Goal: Transaction & Acquisition: Purchase product/service

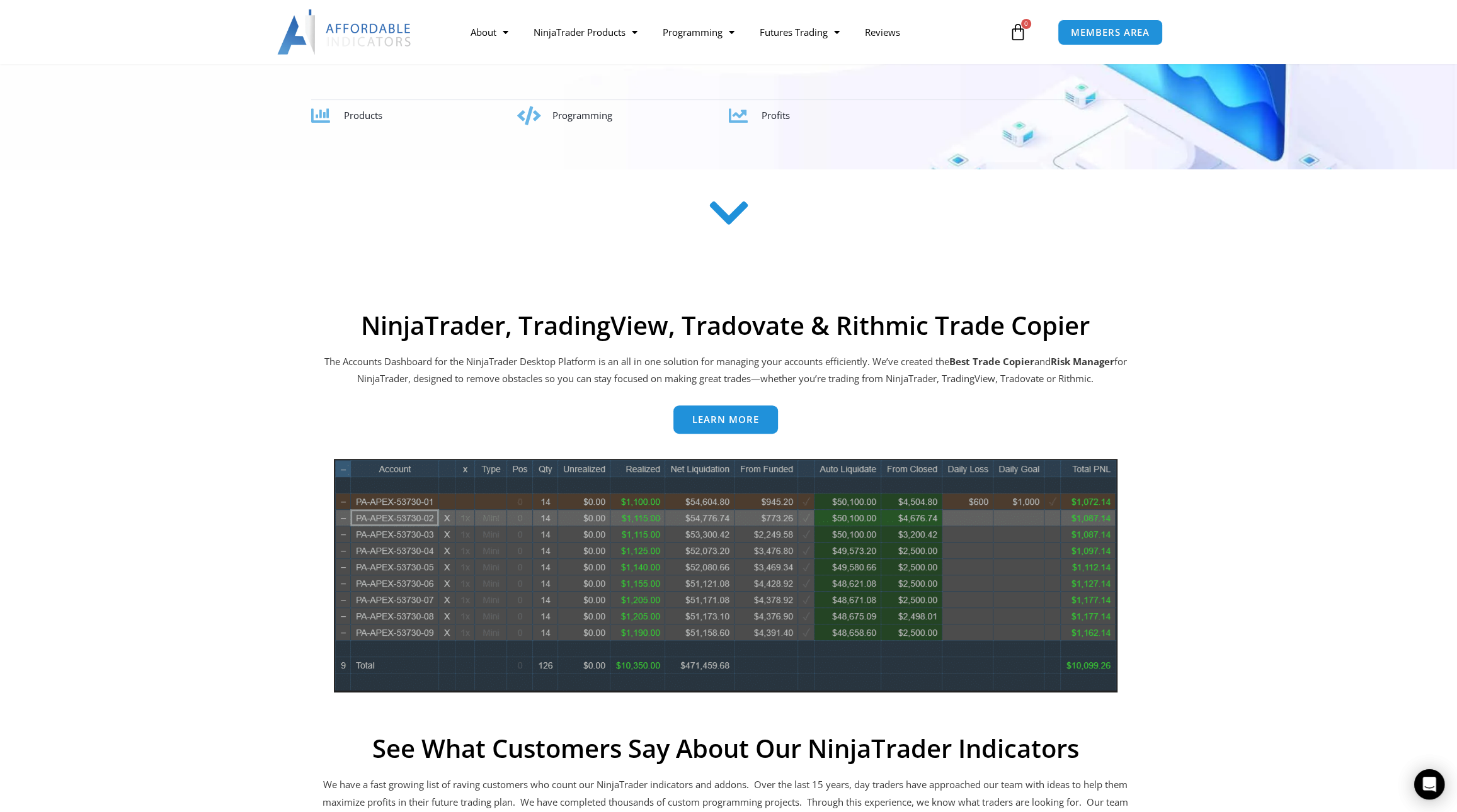
scroll to position [189, 0]
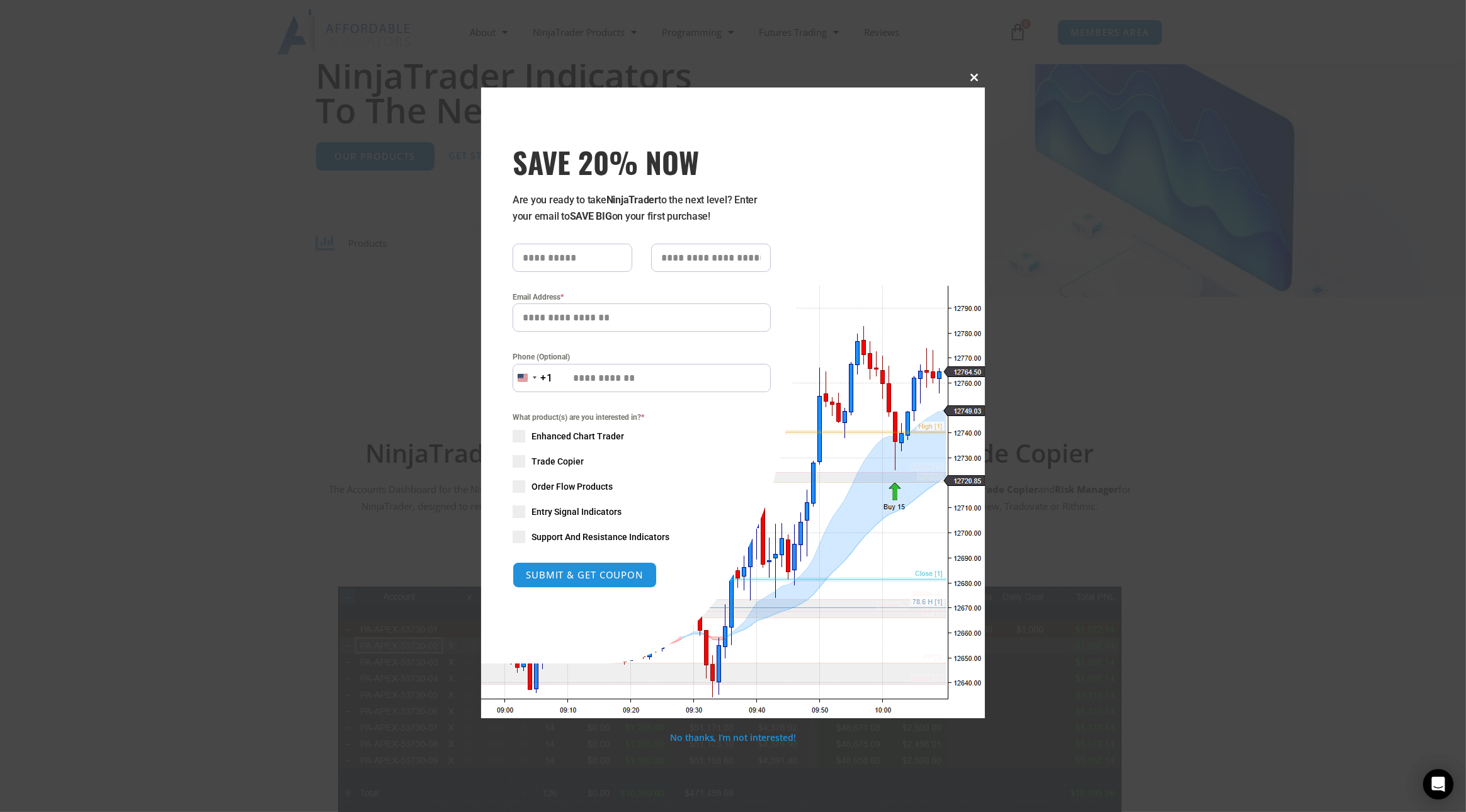
click at [970, 80] on span at bounding box center [975, 77] width 20 height 8
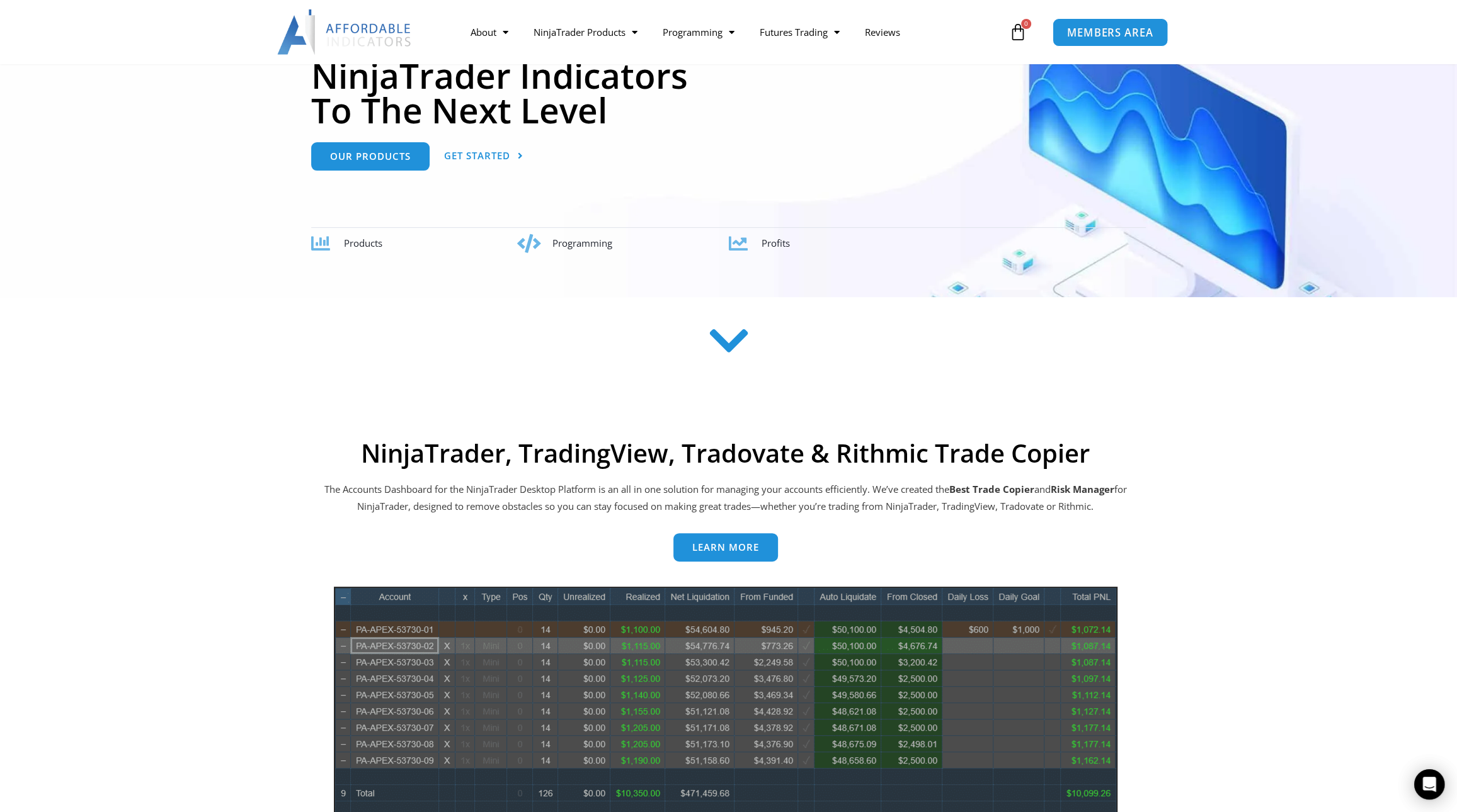
click at [1095, 33] on span "MEMBERS AREA" at bounding box center [1111, 32] width 87 height 11
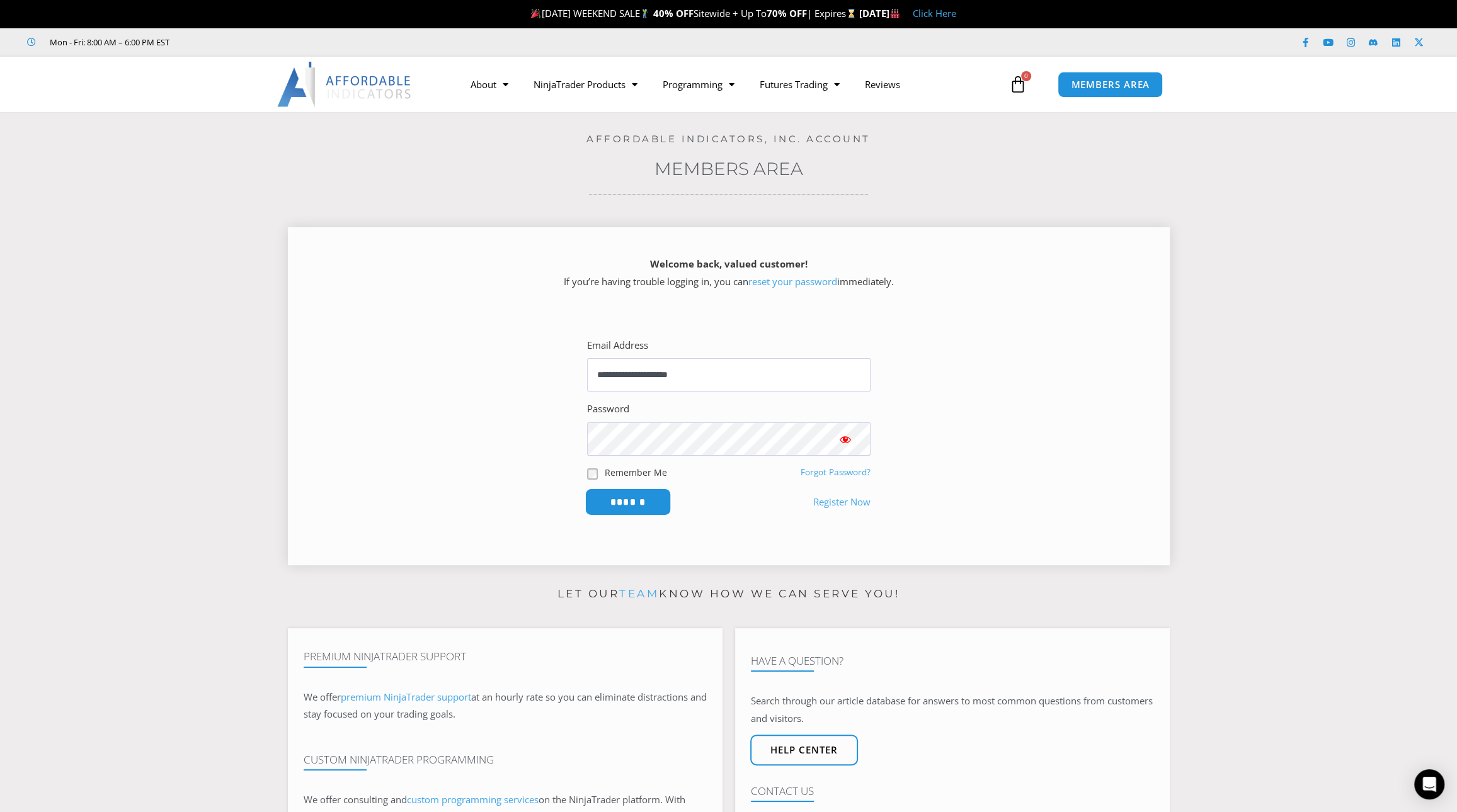
click at [652, 494] on input "******" at bounding box center [628, 501] width 87 height 27
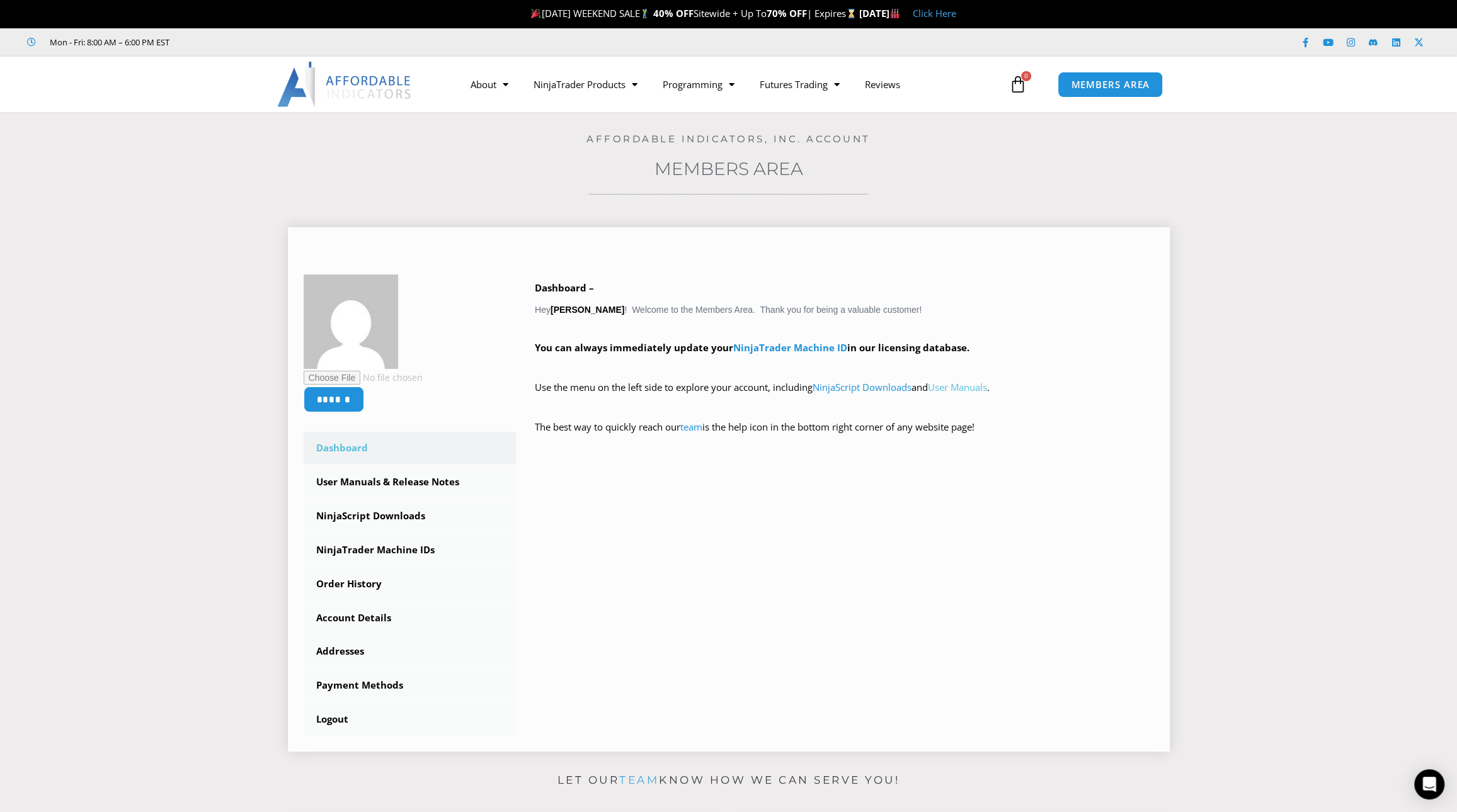
click at [968, 391] on link "User Manuals" at bounding box center [958, 387] width 60 height 12
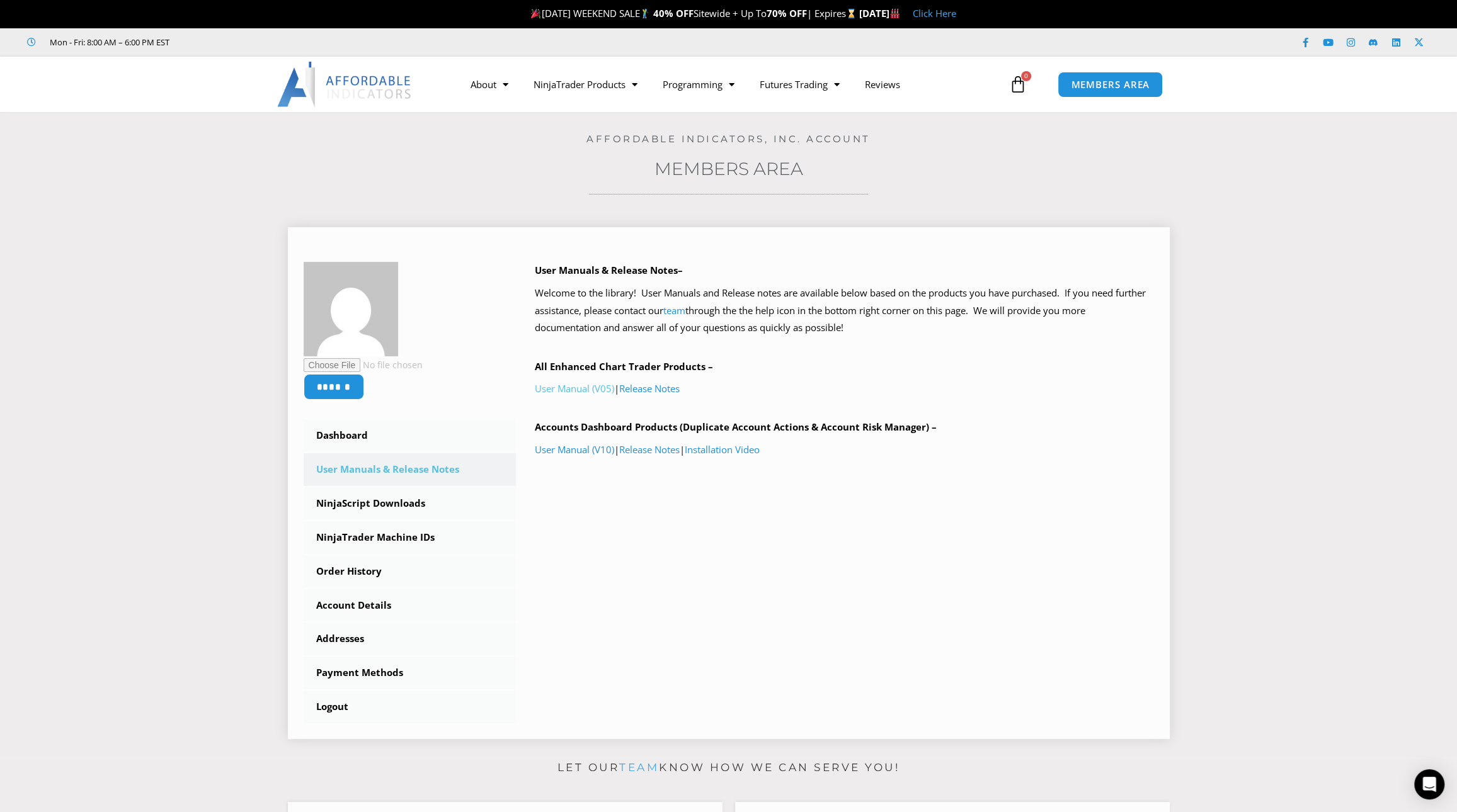
click at [574, 388] on link "User Manual (V05)" at bounding box center [574, 389] width 80 height 12
click at [407, 505] on link "NinjaScript Downloads" at bounding box center [410, 504] width 213 height 32
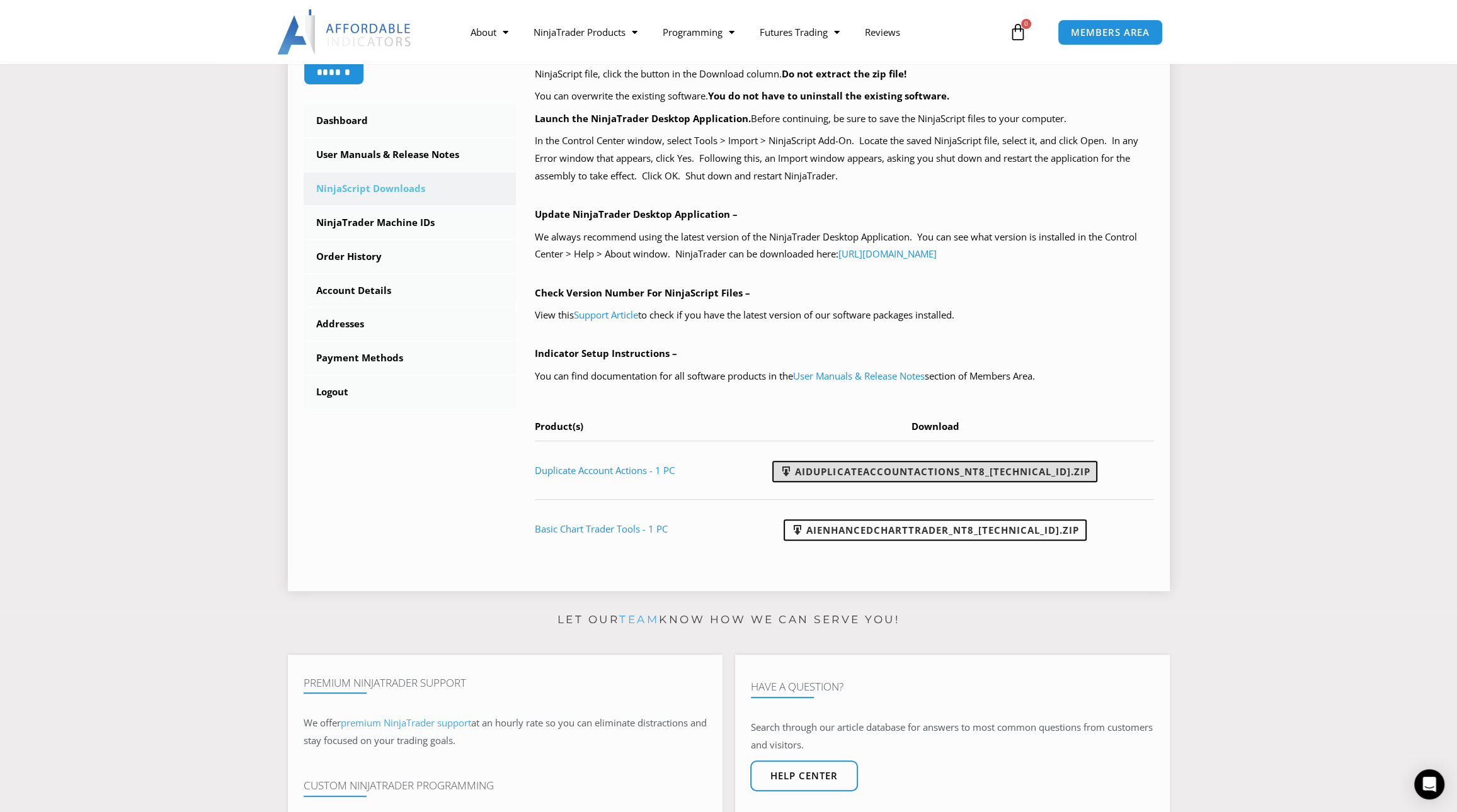
click at [982, 468] on link "AIDuplicateAccountActions_NT8_25.2.5.1.zip" at bounding box center [934, 472] width 325 height 22
click at [642, 468] on link "Duplicate Account Actions - 1 PC" at bounding box center [604, 471] width 140 height 12
click at [597, 471] on link "Duplicate Account Actions - 1 PC" at bounding box center [604, 471] width 140 height 12
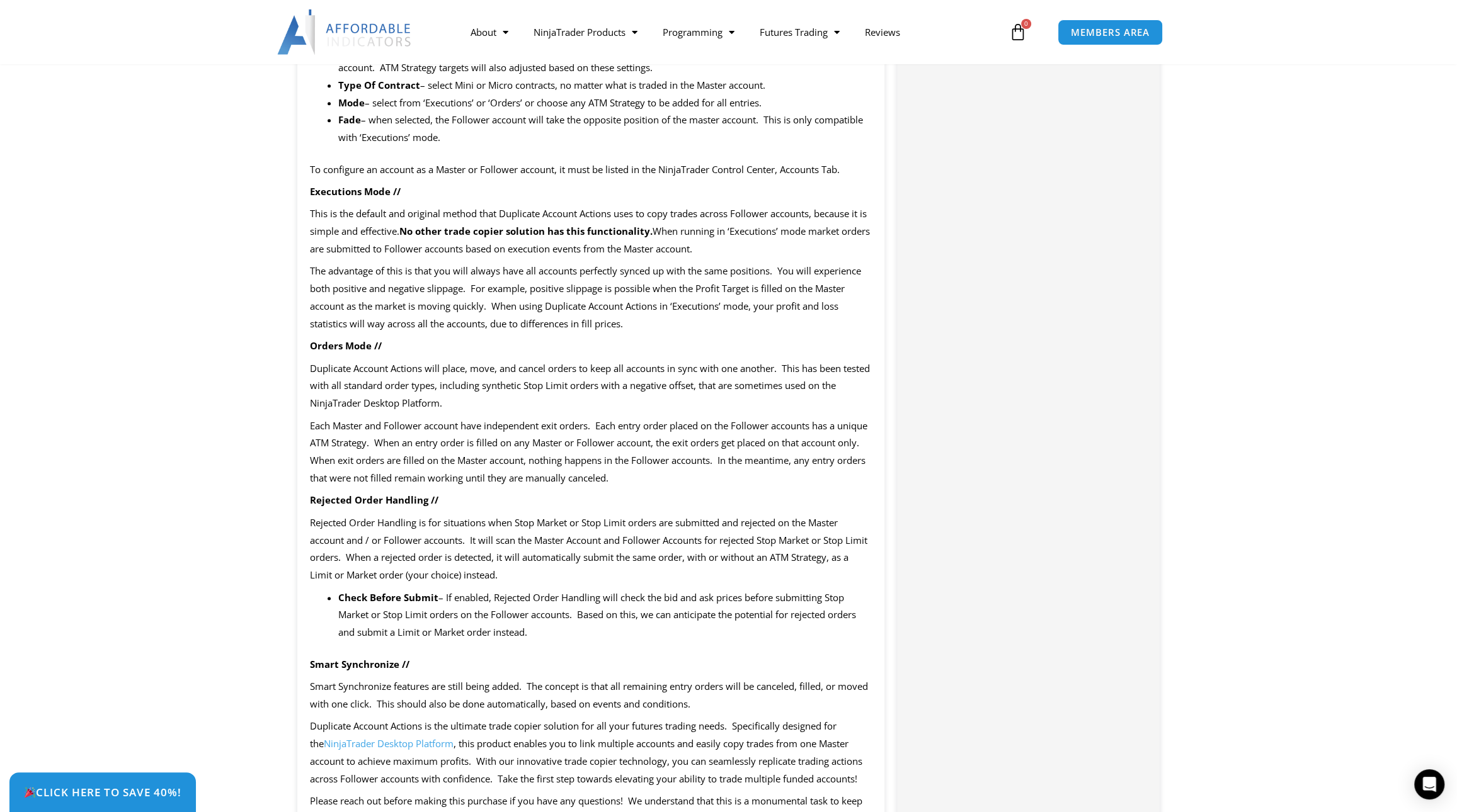
scroll to position [1197, 0]
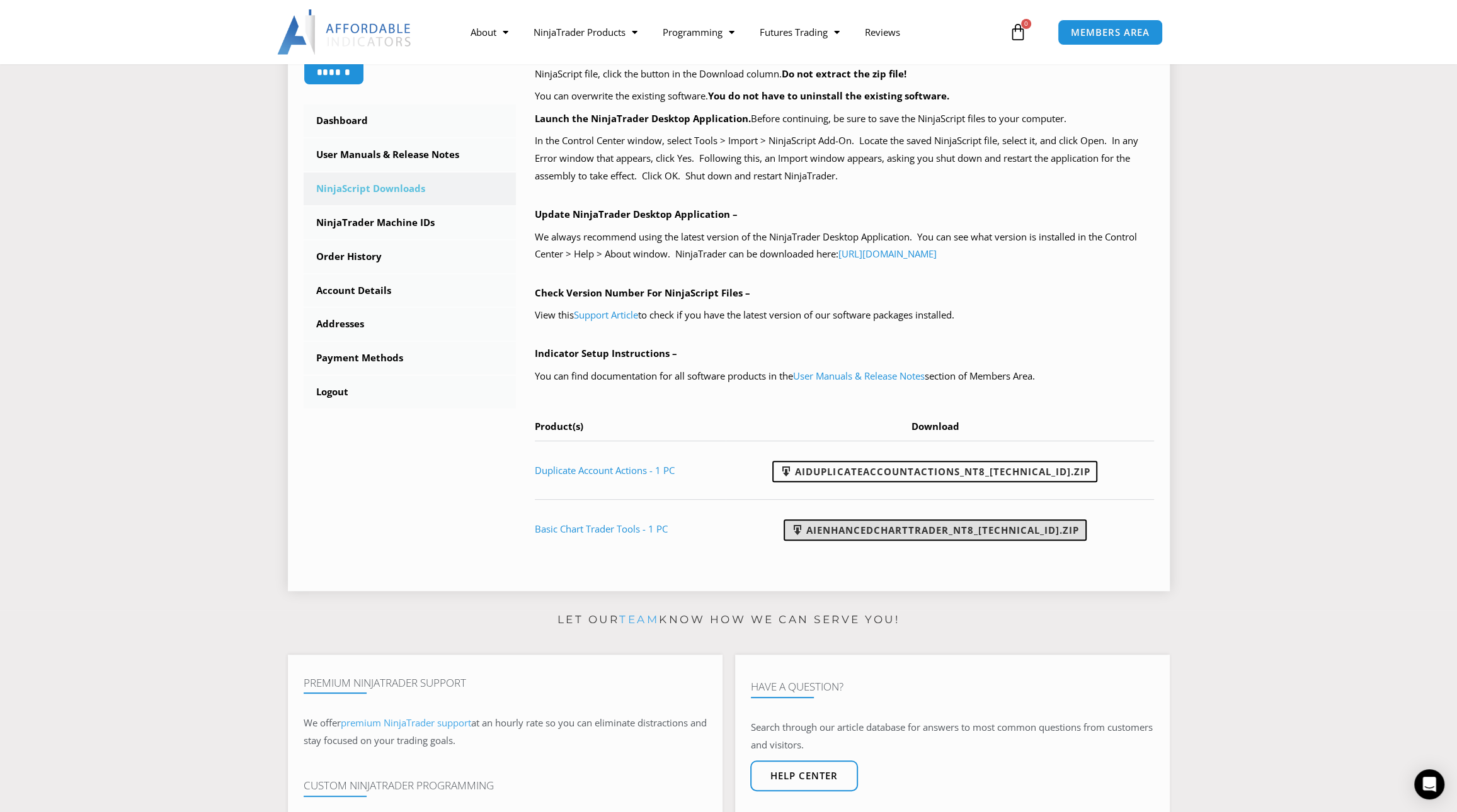
scroll to position [315, 0]
click at [939, 532] on link "AIEnhancedChartTrader_NT8_25.1.31.1.zip" at bounding box center [935, 530] width 303 height 22
click at [357, 259] on link "Order History" at bounding box center [410, 257] width 213 height 32
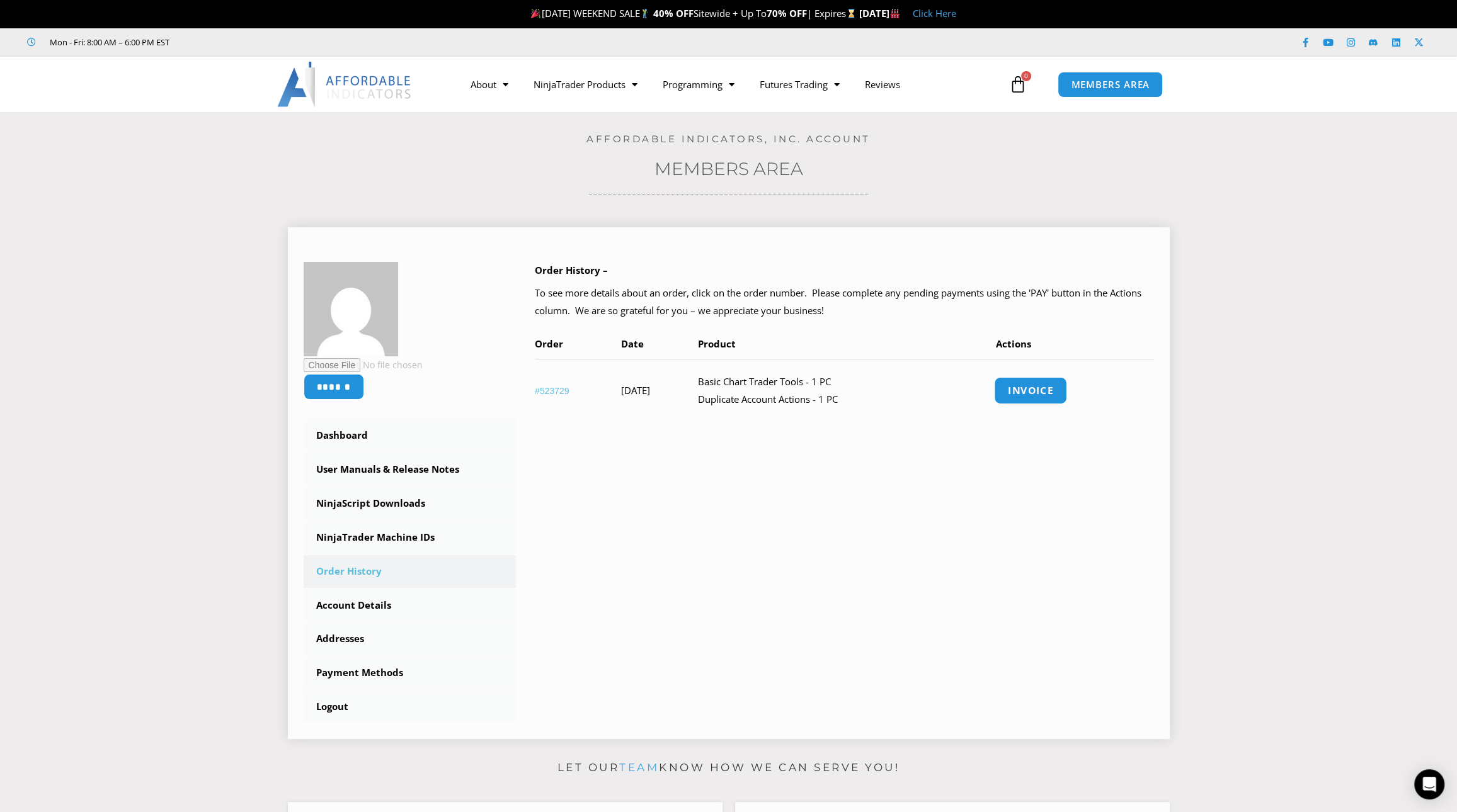
click at [1043, 386] on link "Invoice" at bounding box center [1030, 390] width 73 height 27
click at [597, 131] on link "See All Products" at bounding box center [585, 132] width 129 height 22
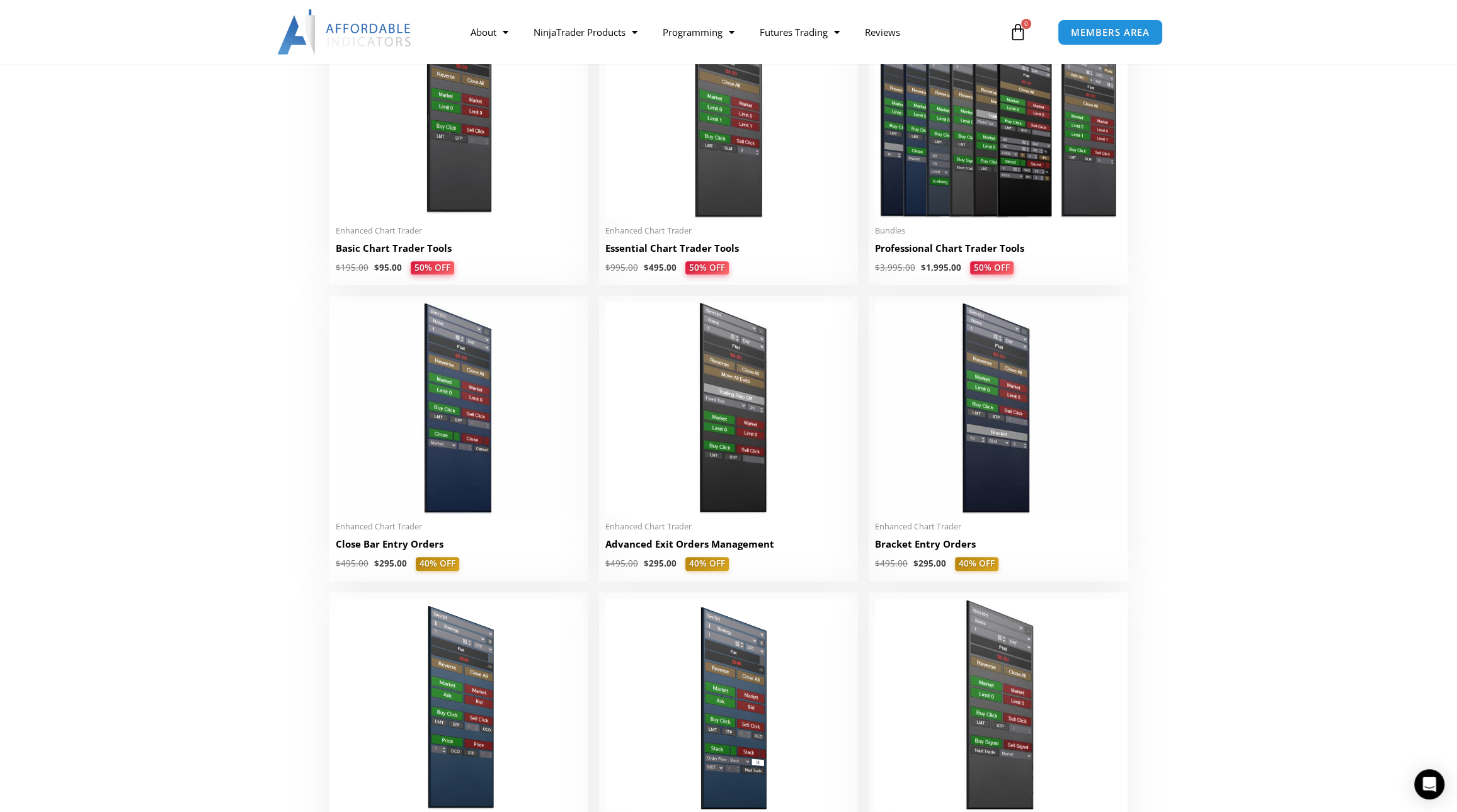
scroll to position [504, 0]
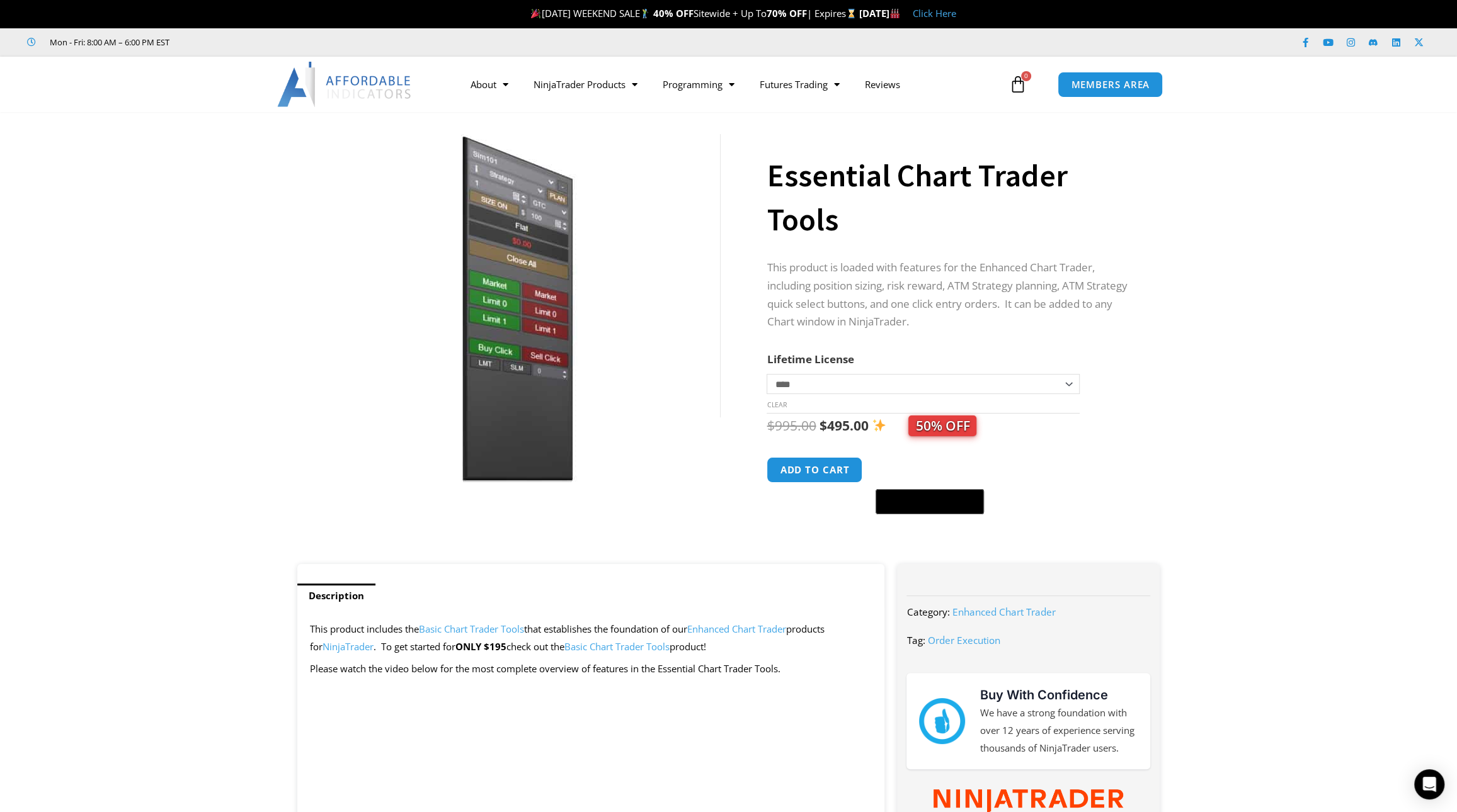
click at [1081, 392] on form "**********" at bounding box center [951, 436] width 368 height 172
click at [1071, 393] on select "**********" at bounding box center [923, 384] width 312 height 20
click at [1234, 388] on section "**********" at bounding box center [728, 344] width 1457 height 440
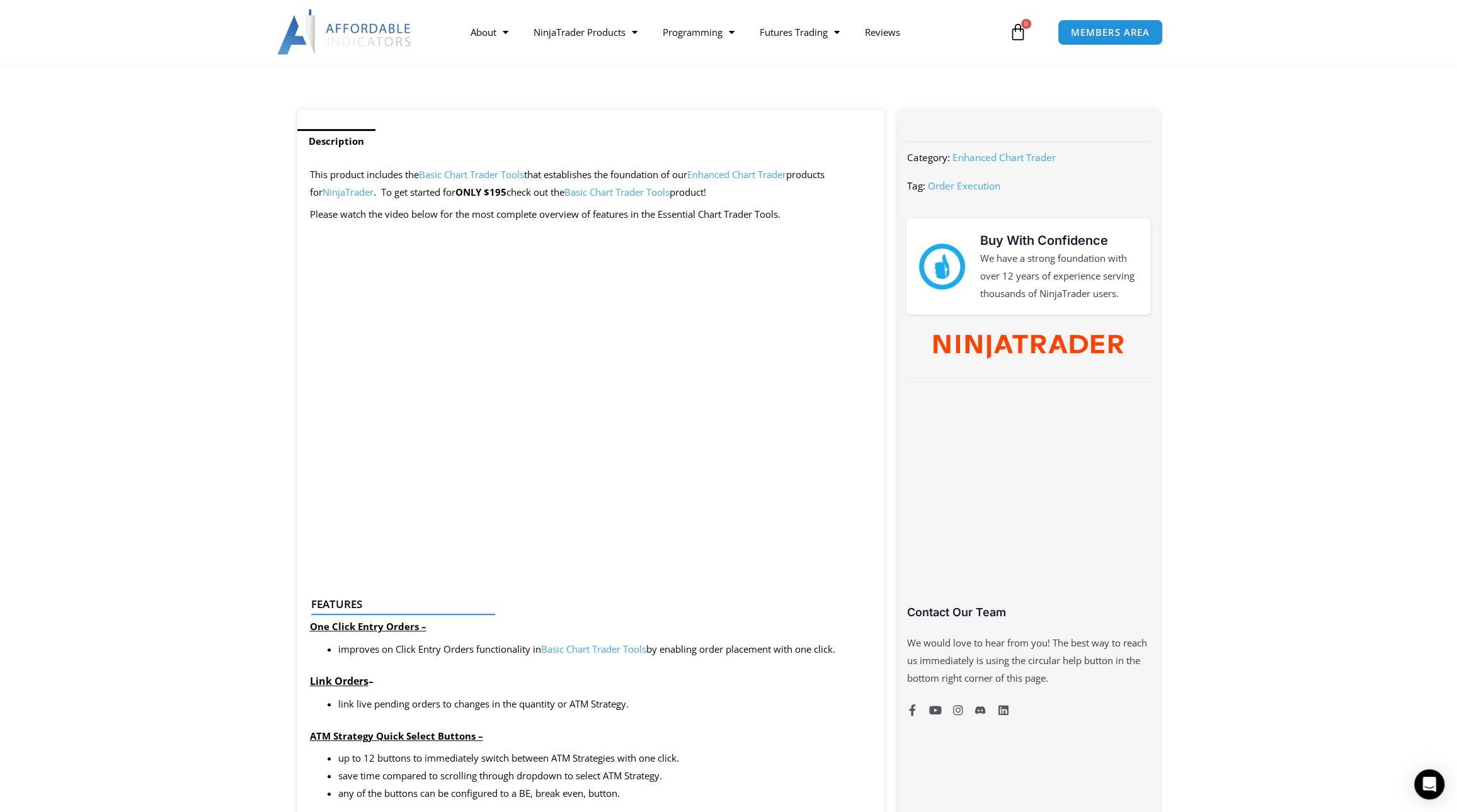
scroll to position [504, 0]
